Goal: Task Accomplishment & Management: Use online tool/utility

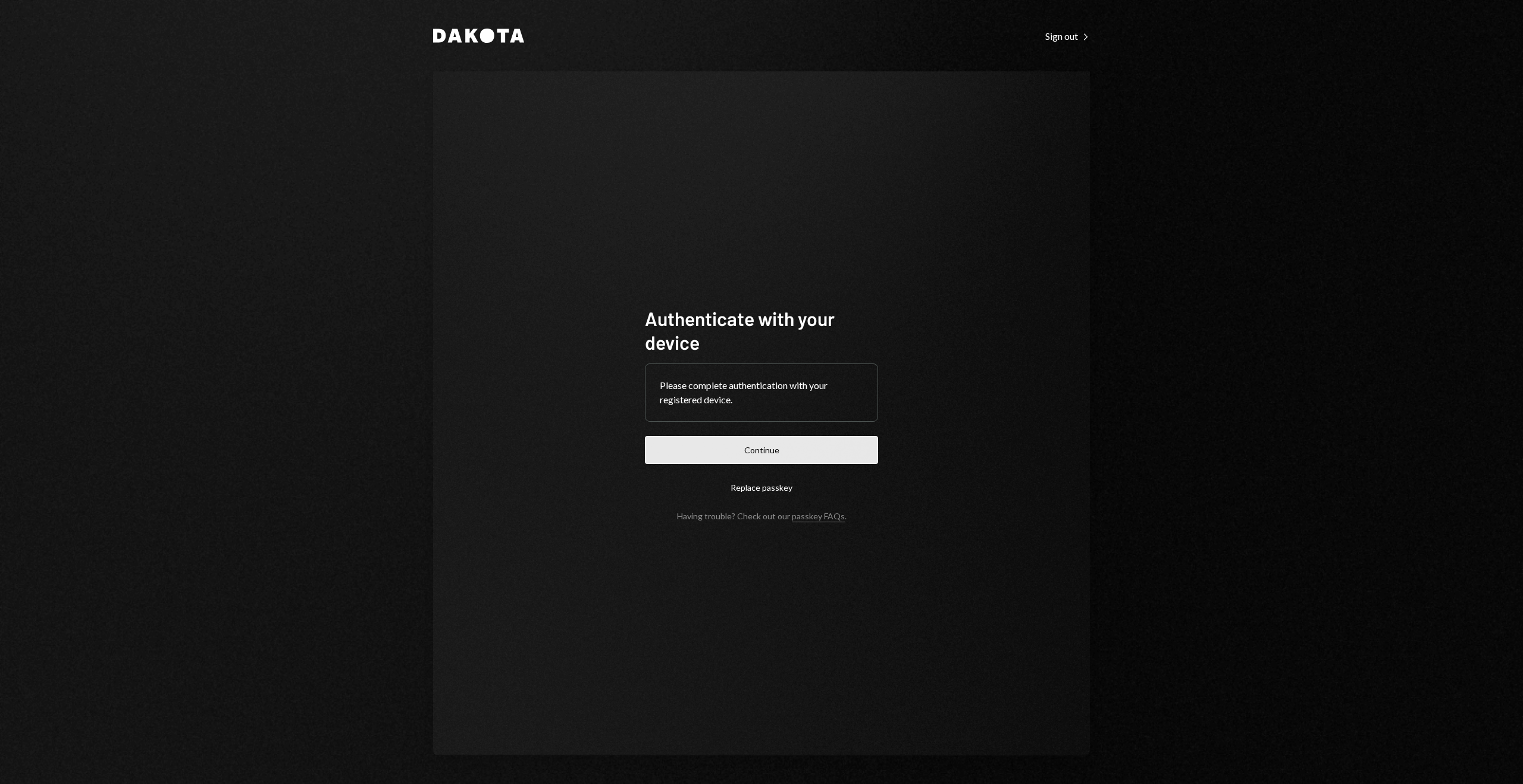
click at [744, 447] on button "Continue" at bounding box center [762, 450] width 234 height 28
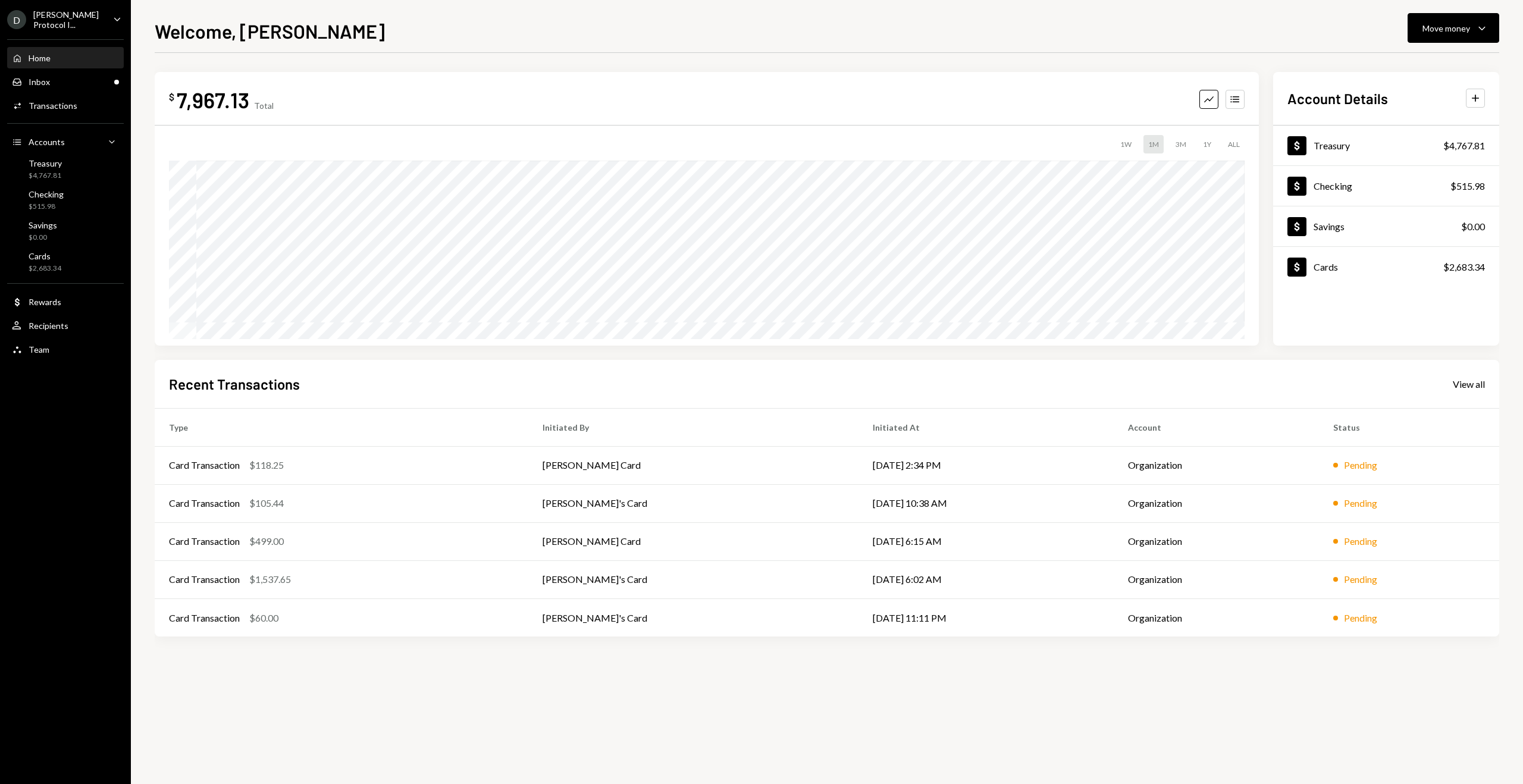
click at [252, 443] on th "Type" at bounding box center [341, 426] width 373 height 38
click at [216, 468] on div "Card Transaction" at bounding box center [204, 465] width 71 height 14
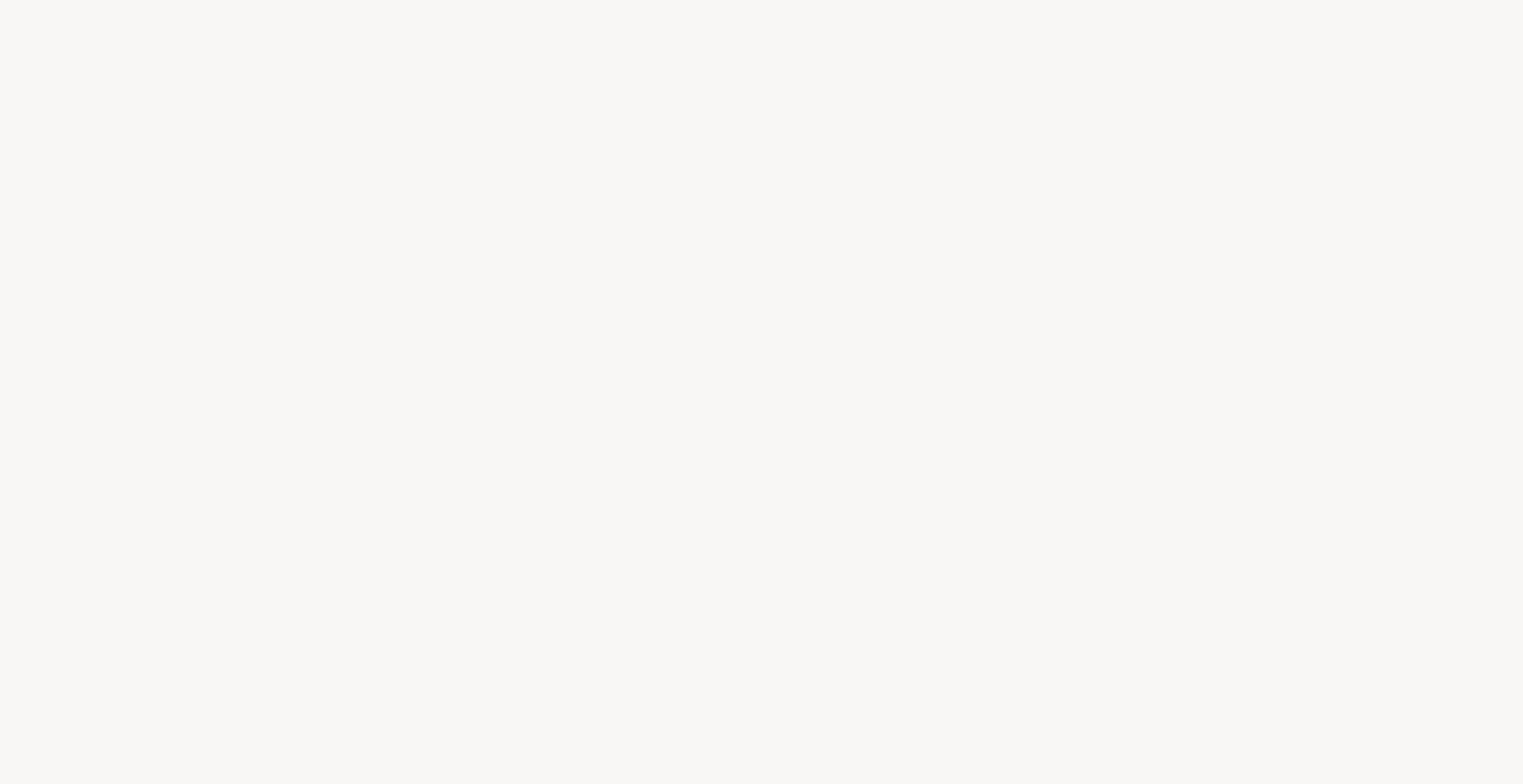
click at [219, 466] on div at bounding box center [762, 392] width 1523 height 784
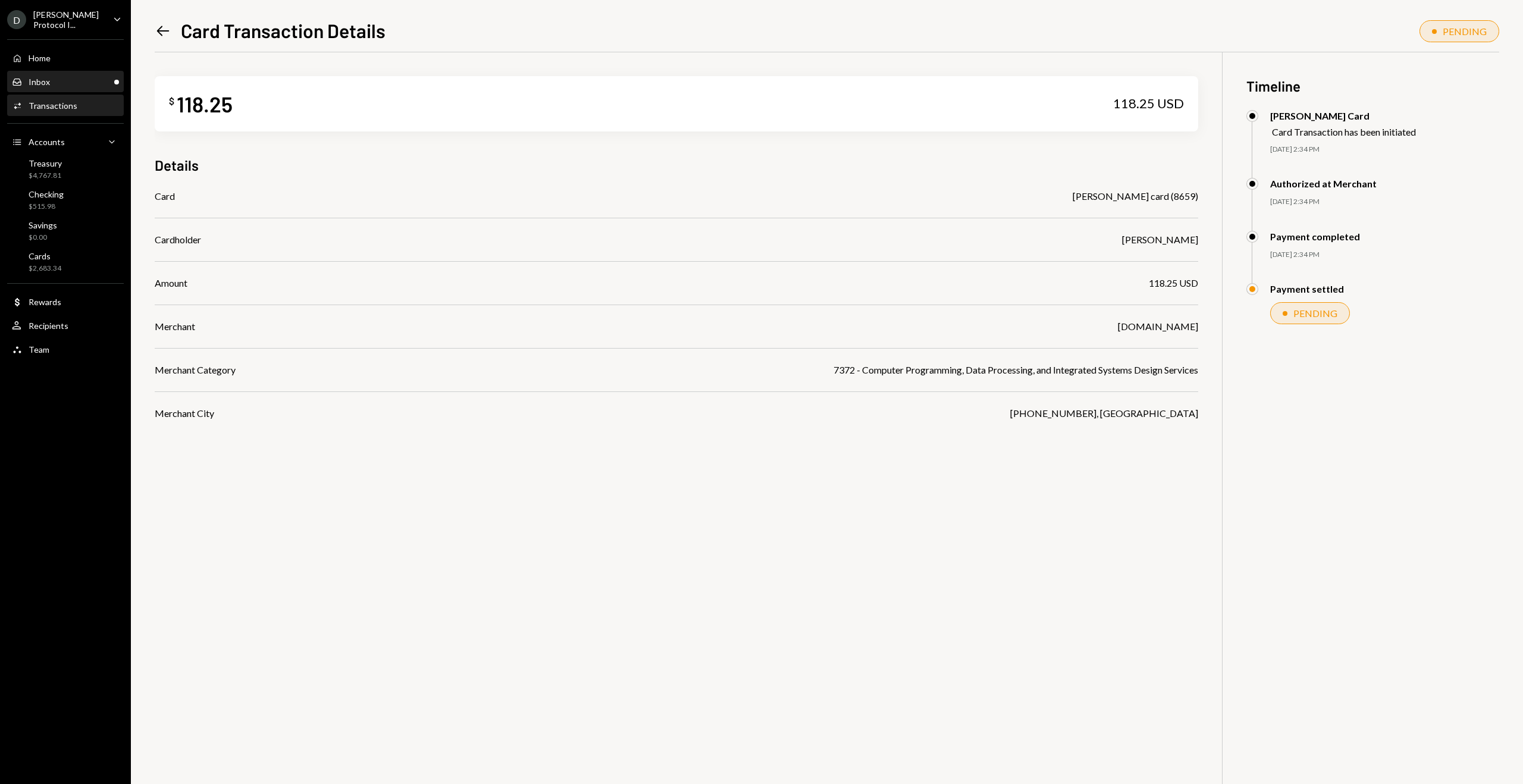
click at [54, 79] on div "Inbox Inbox" at bounding box center [65, 82] width 107 height 11
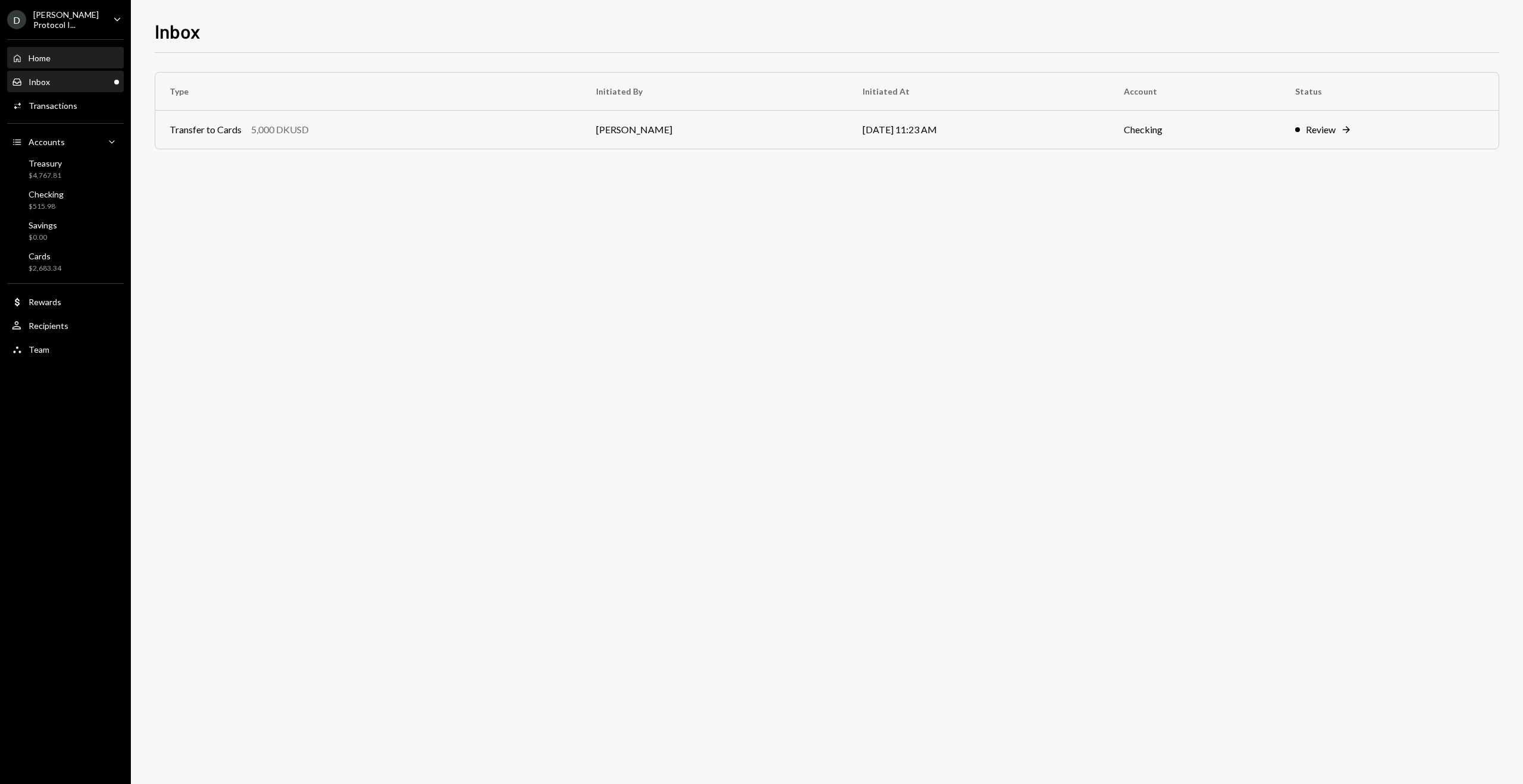
click at [61, 63] on div "Home Home" at bounding box center [65, 59] width 107 height 20
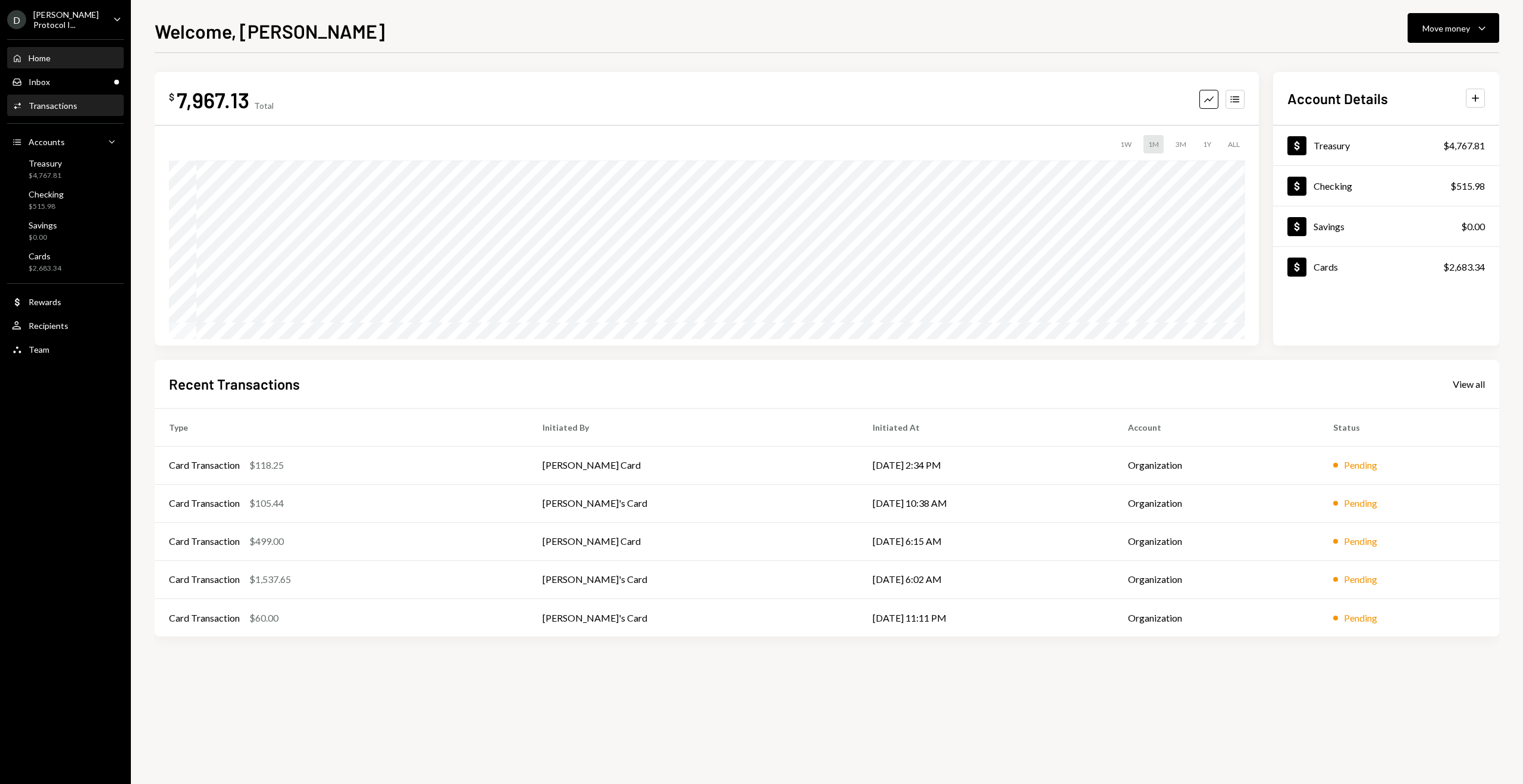
click at [55, 102] on div "Transactions" at bounding box center [53, 105] width 48 height 10
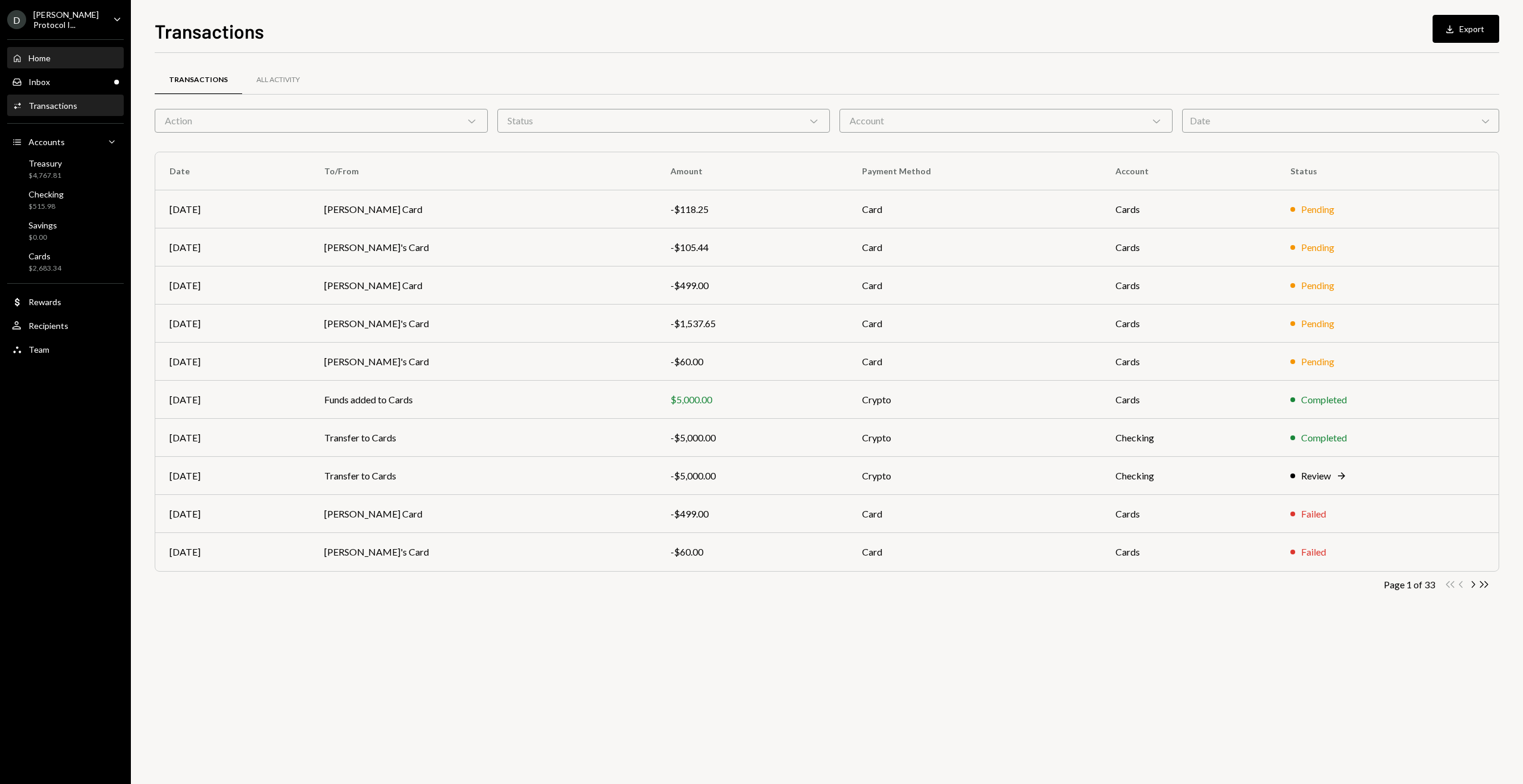
click at [29, 59] on div "Home" at bounding box center [40, 58] width 22 height 10
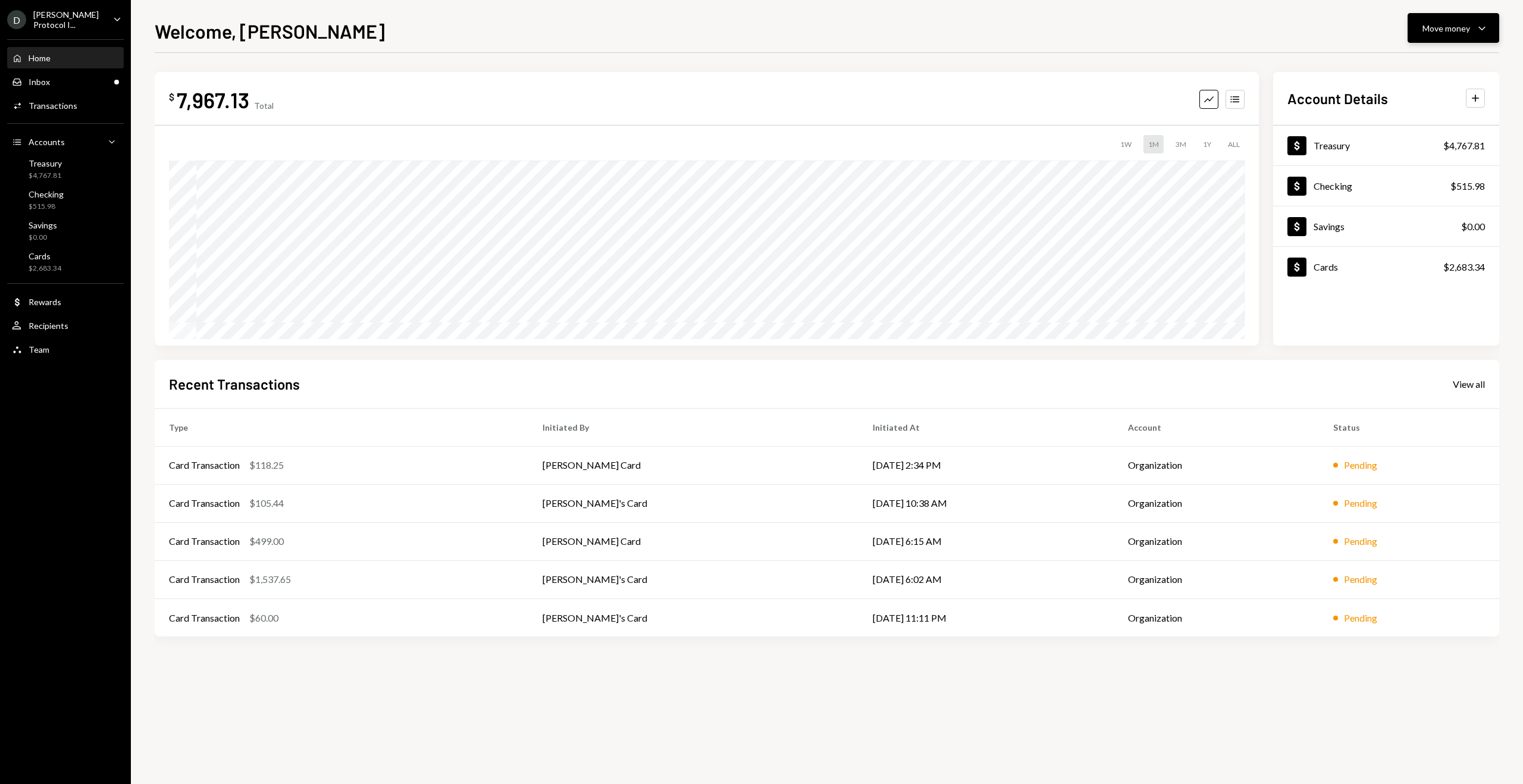
click at [1486, 24] on icon "Caret Down" at bounding box center [1482, 28] width 14 height 14
click at [1411, 116] on div "Deposit" at bounding box center [1443, 117] width 87 height 12
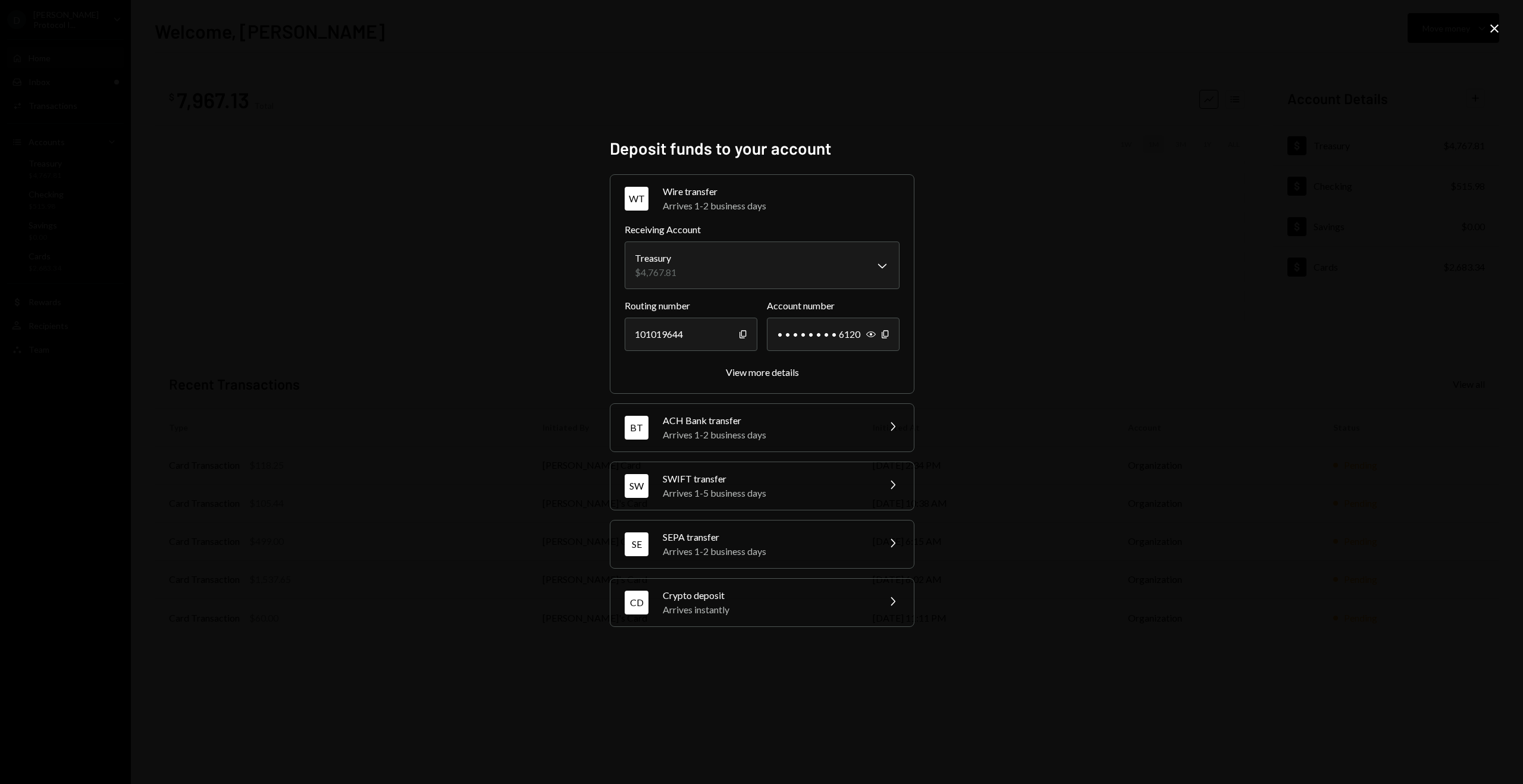
drag, startPoint x: 857, startPoint y: 438, endPoint x: 690, endPoint y: 620, distance: 247.0
click at [690, 620] on div "**********" at bounding box center [762, 401] width 303 height 453
click at [690, 620] on div "CD Crypto deposit Arrives instantly Chevron Right" at bounding box center [762, 602] width 303 height 48
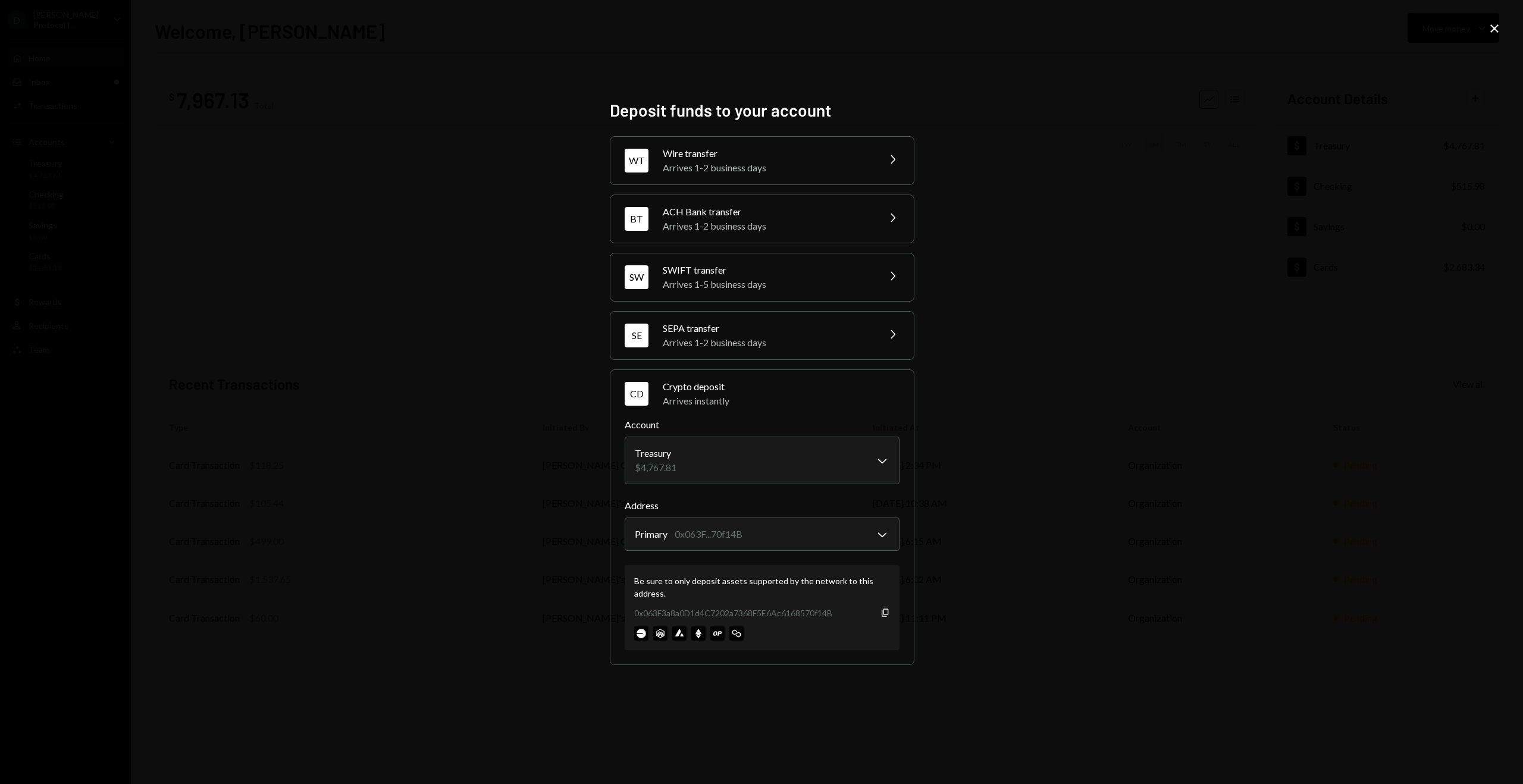
click at [729, 607] on div "0x063F3a8a0D1d4C7202a7368F5E6Ac6168570f14B" at bounding box center [733, 613] width 198 height 12
